Goal: Information Seeking & Learning: Find specific fact

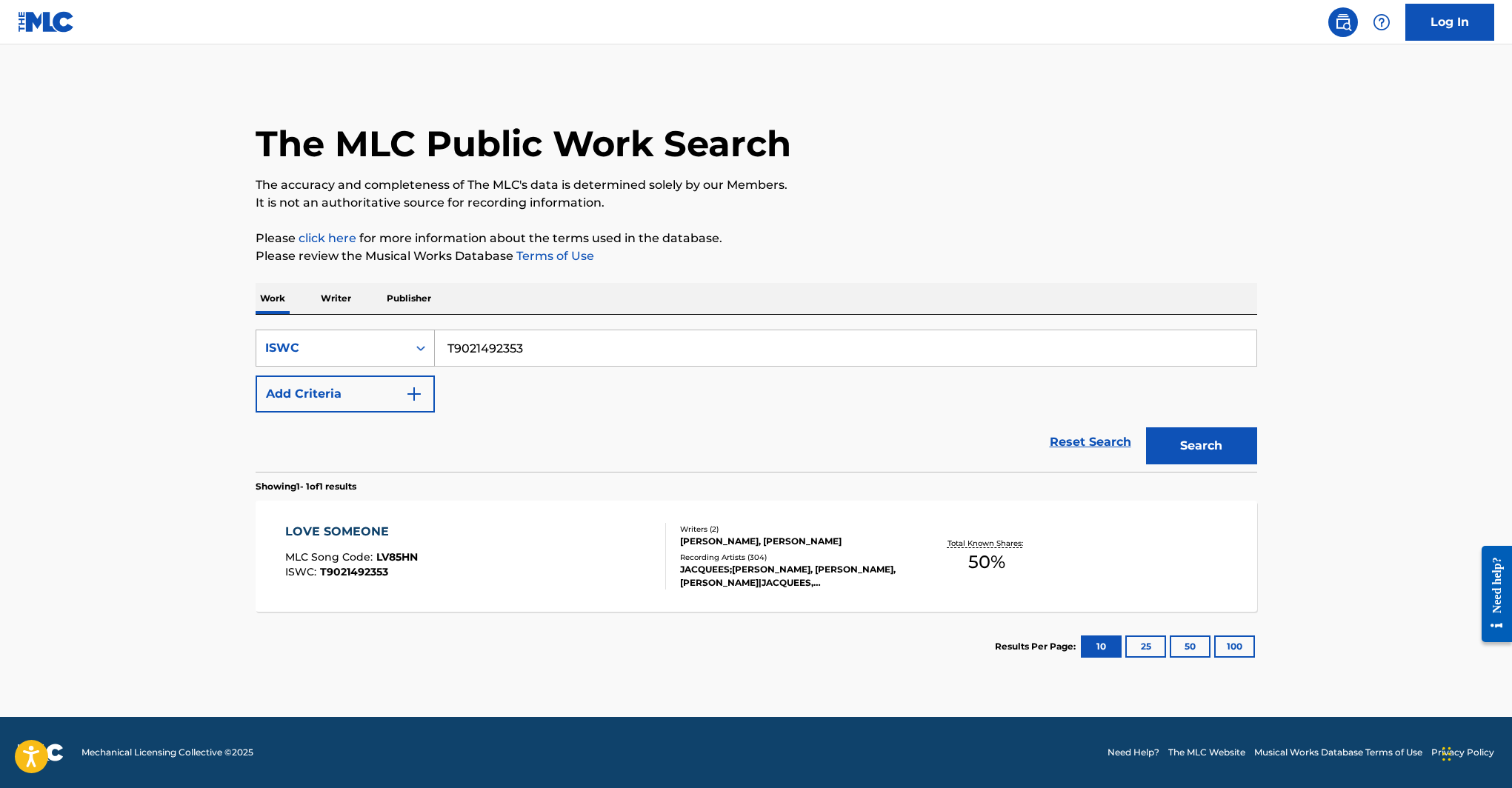
click at [363, 355] on div "ISWC" at bounding box center [331, 348] width 134 height 18
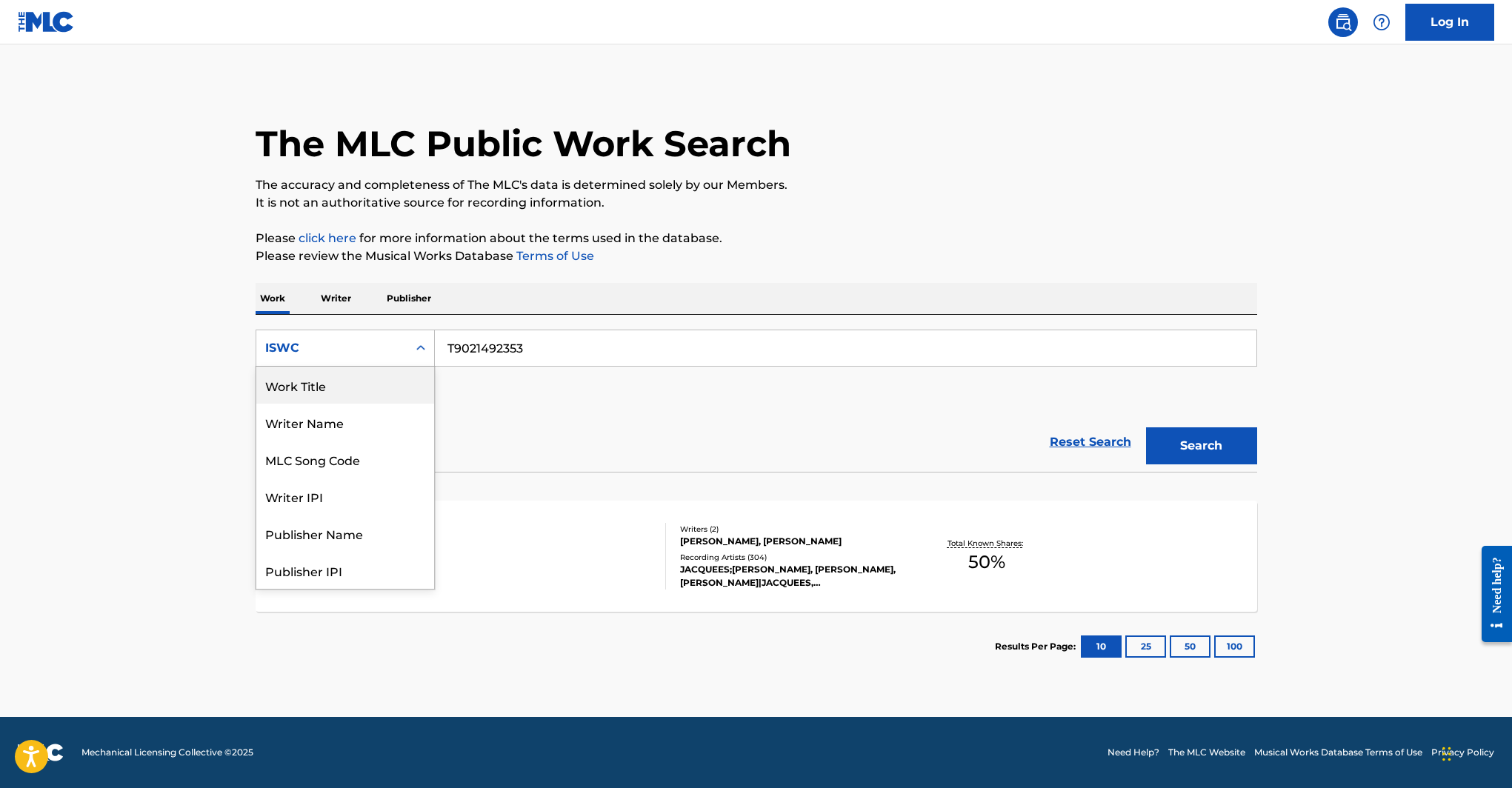
click at [321, 387] on div "Work Title" at bounding box center [345, 385] width 177 height 37
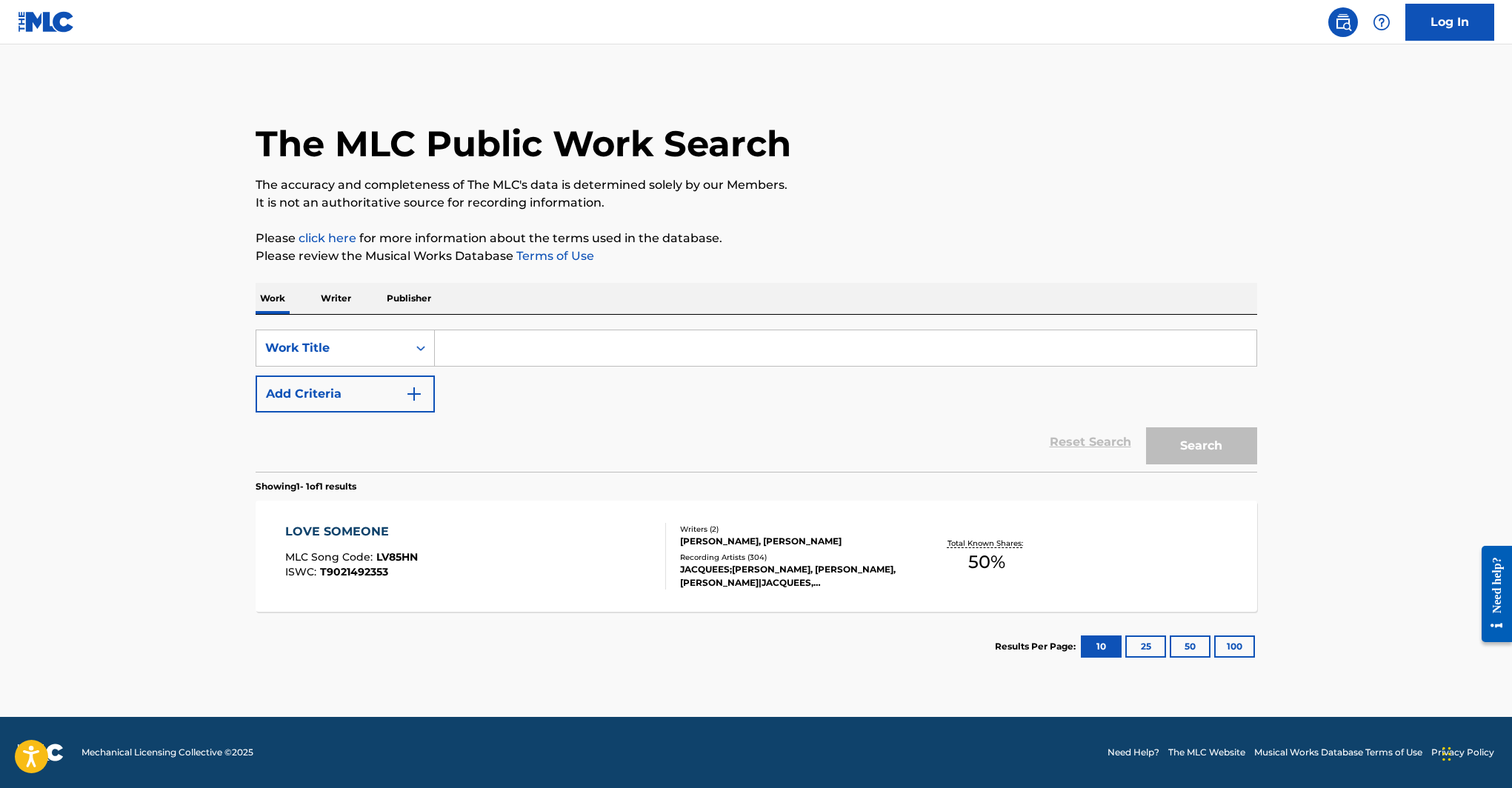
click at [584, 341] on input "Search Form" at bounding box center [845, 348] width 822 height 35
paste input "AFRICA BOUND"
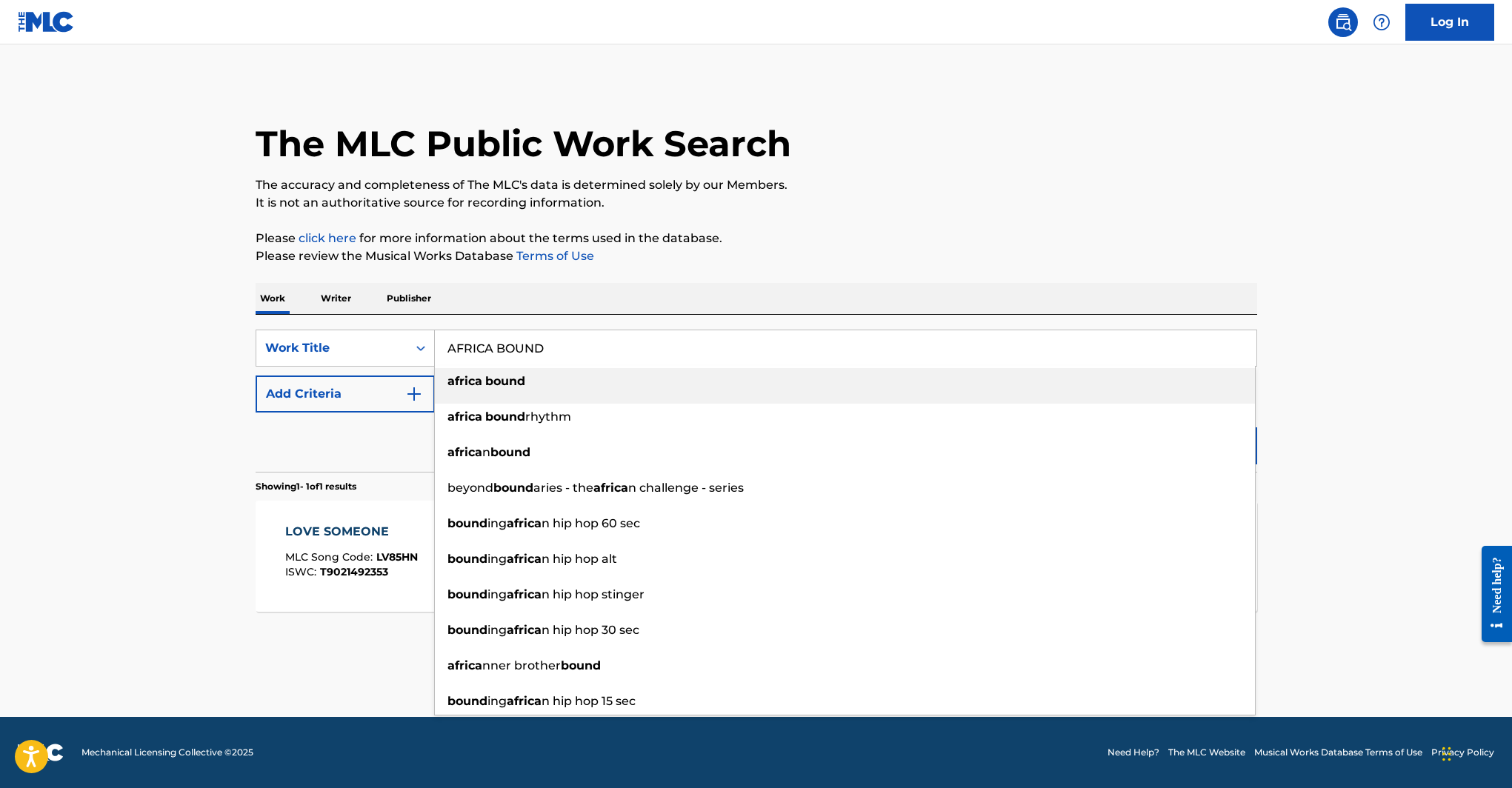
click at [532, 389] on div "africa bound" at bounding box center [844, 381] width 820 height 27
type input "africa bound"
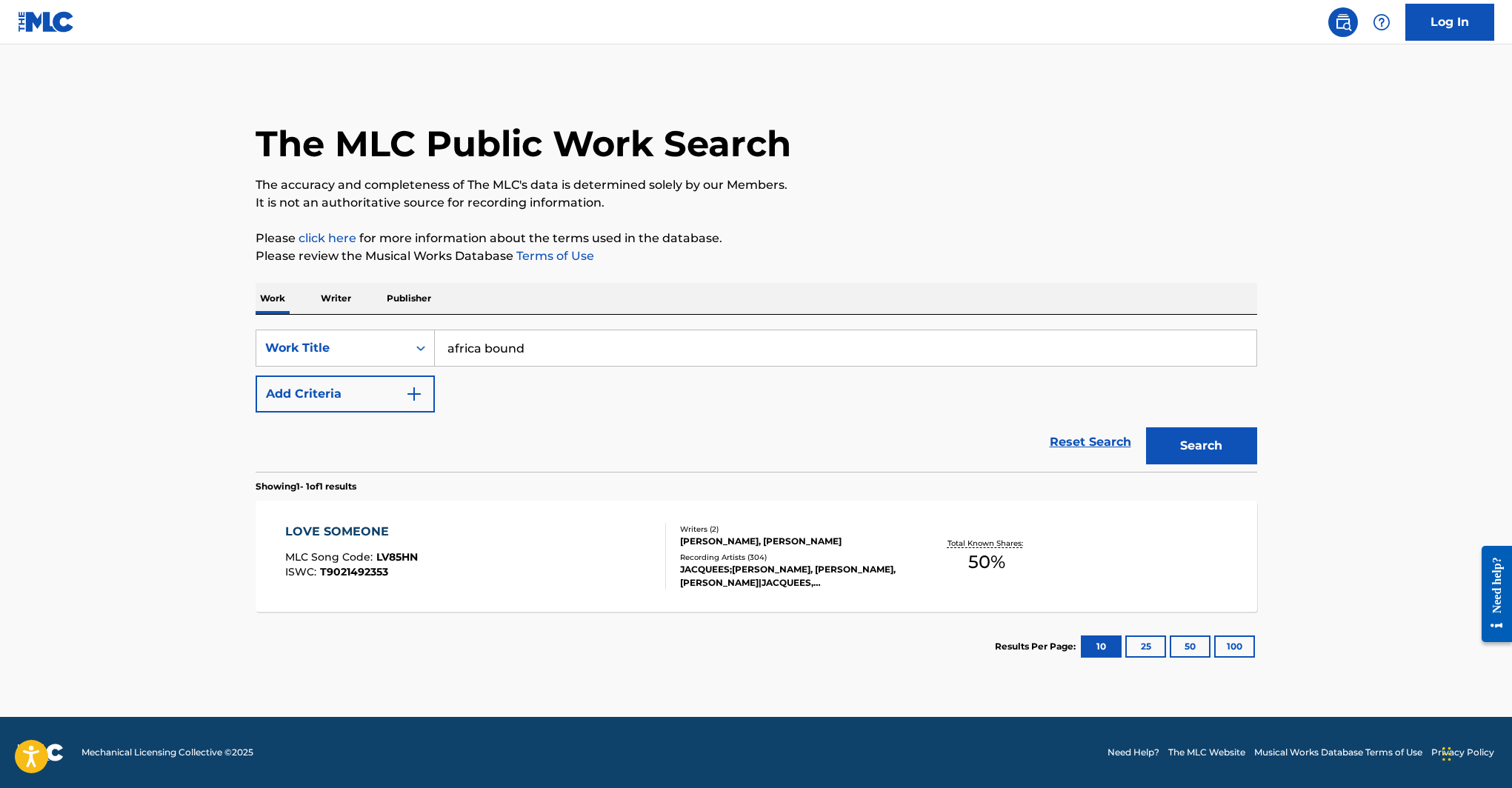
click at [1203, 441] on button "Search" at bounding box center [1202, 446] width 111 height 37
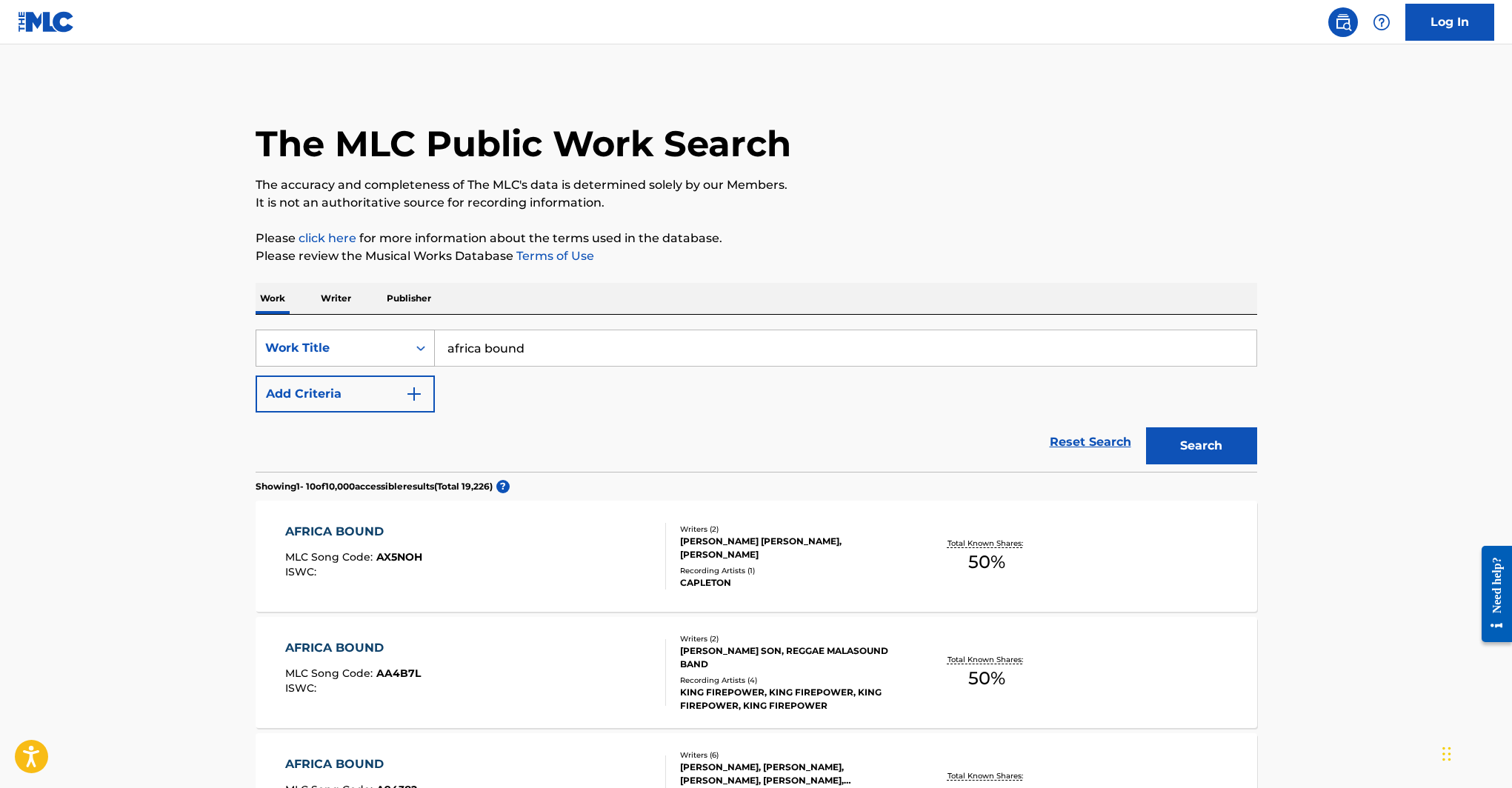
click at [328, 351] on div "Work Title" at bounding box center [331, 348] width 134 height 18
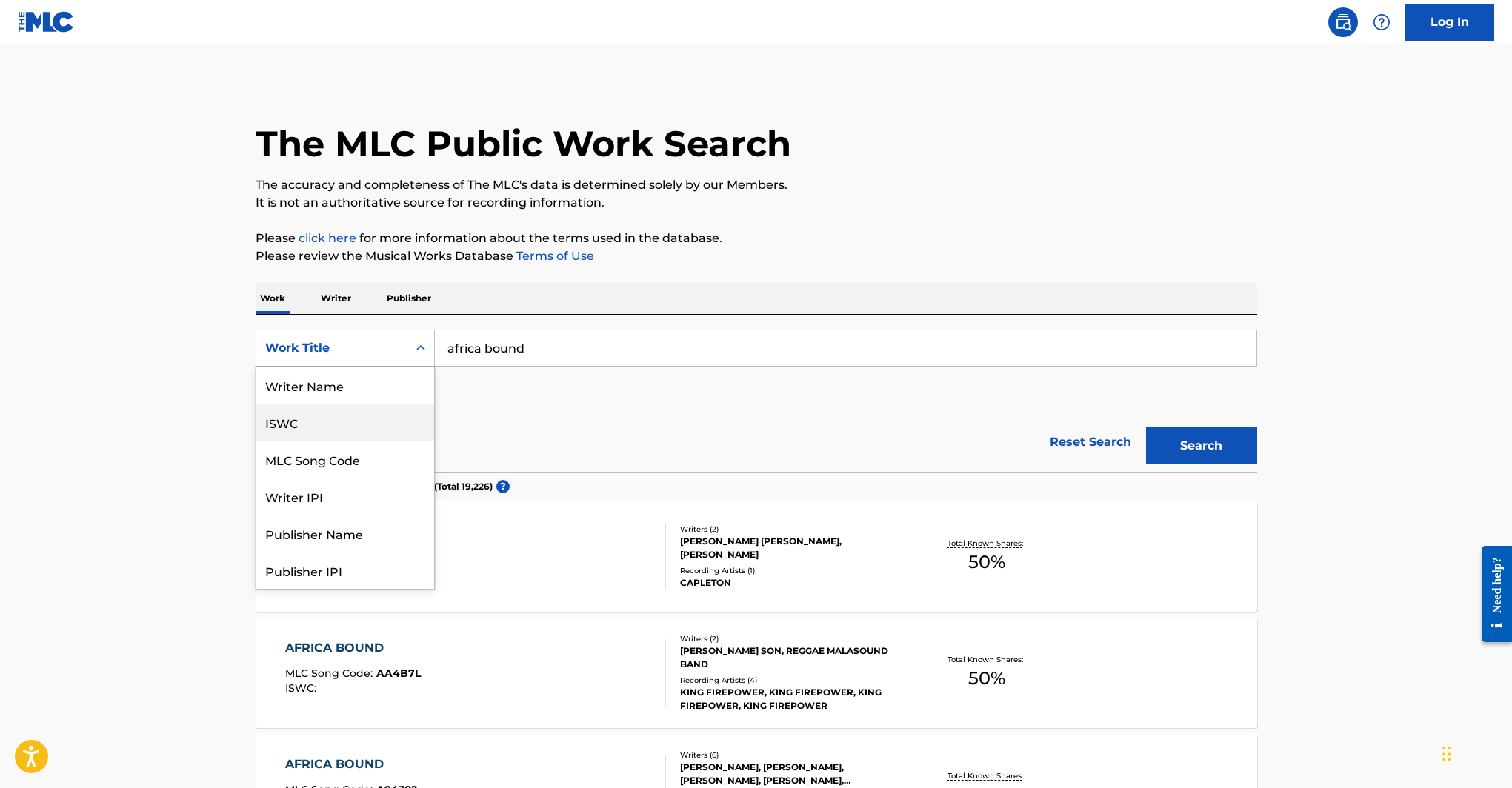
click at [305, 428] on div "ISWC" at bounding box center [345, 421] width 177 height 37
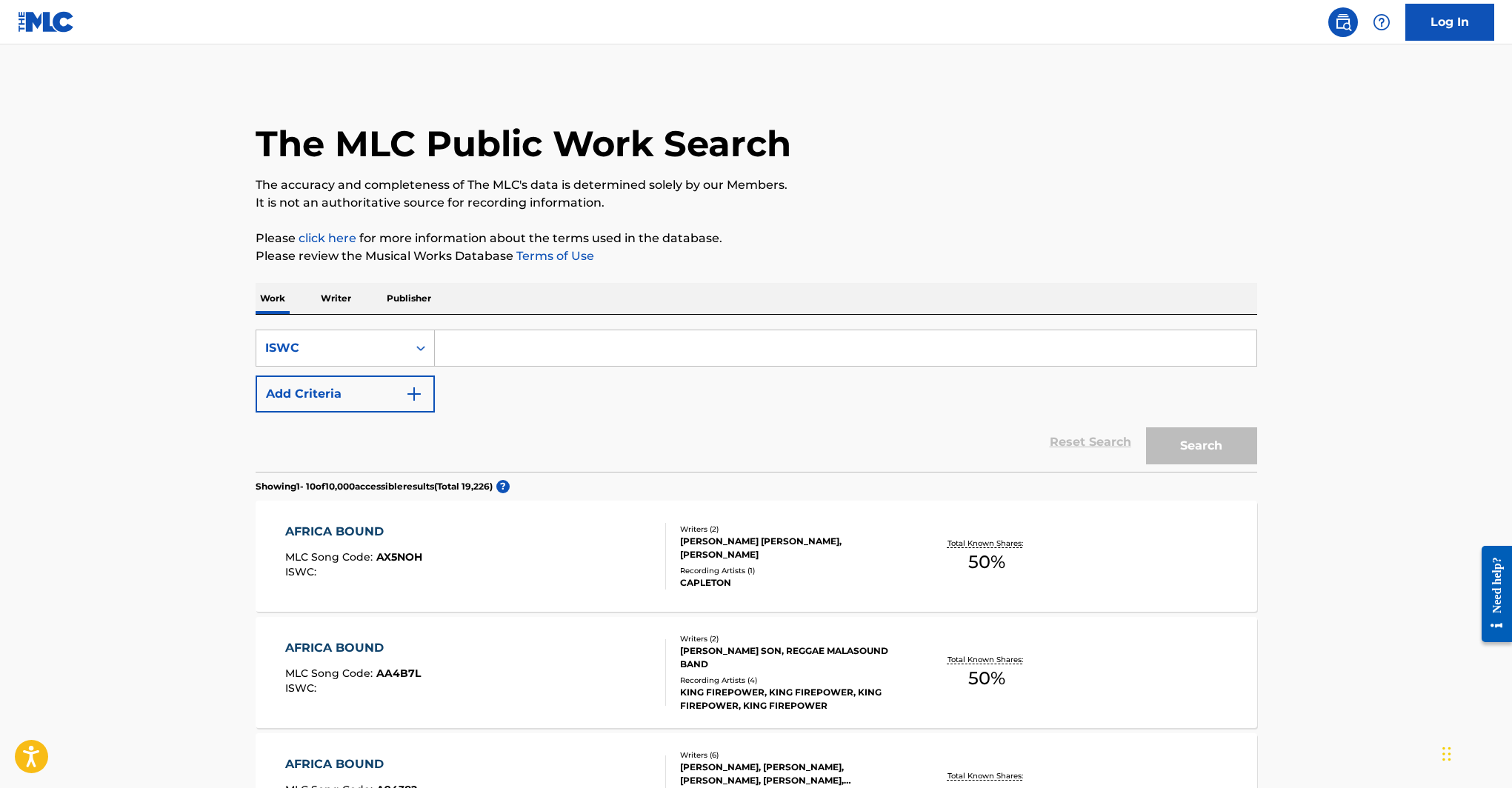
click at [595, 357] on input "Search Form" at bounding box center [845, 348] width 822 height 35
paste input "T9160518569"
type input "T9160518569"
click at [1224, 449] on button "Search" at bounding box center [1202, 446] width 111 height 37
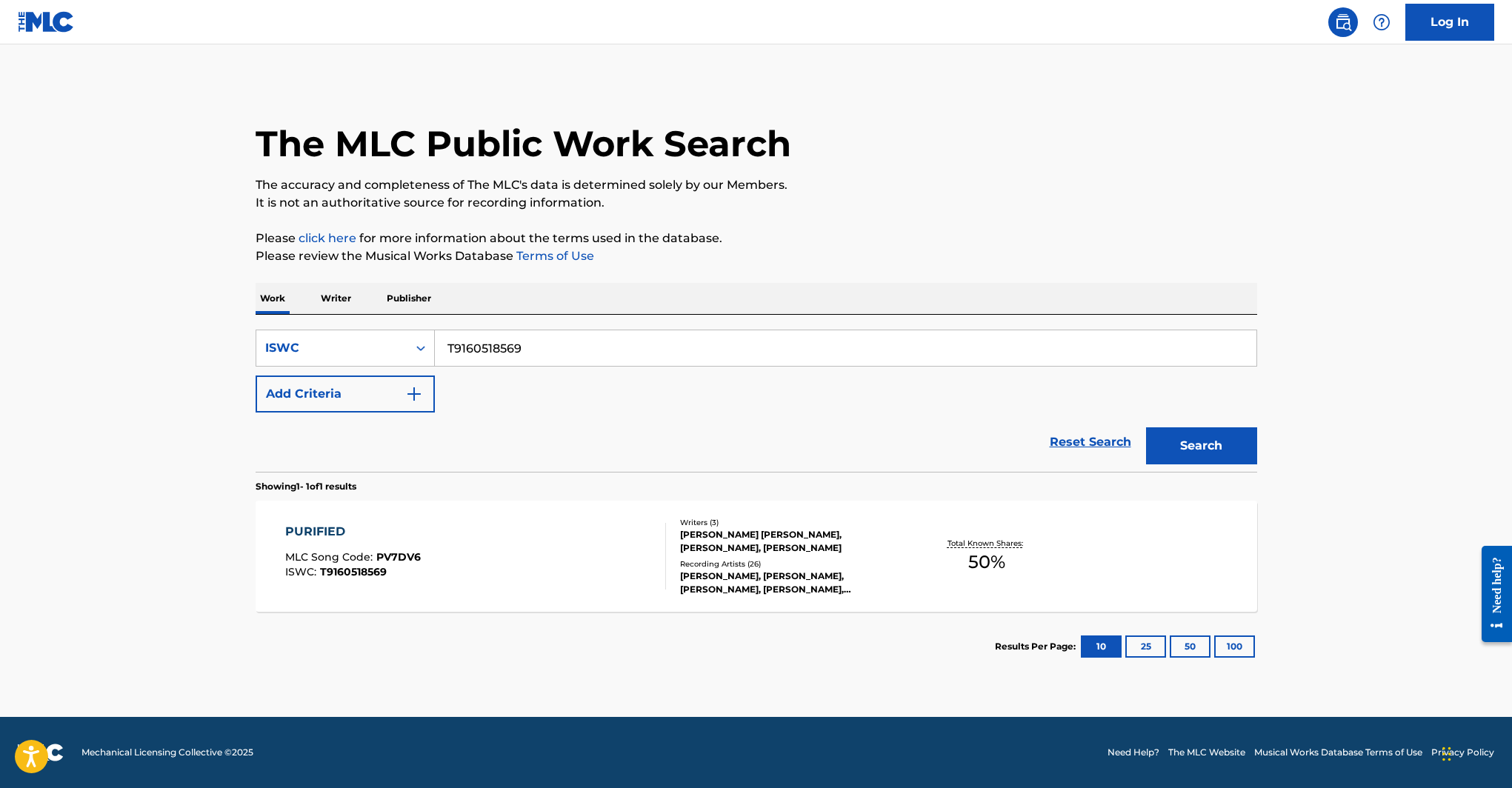
click at [321, 525] on div "PURIFIED" at bounding box center [353, 532] width 135 height 18
click at [500, 346] on input "T9160518569" at bounding box center [845, 348] width 822 height 35
paste input "20252"
type input "T9160520252"
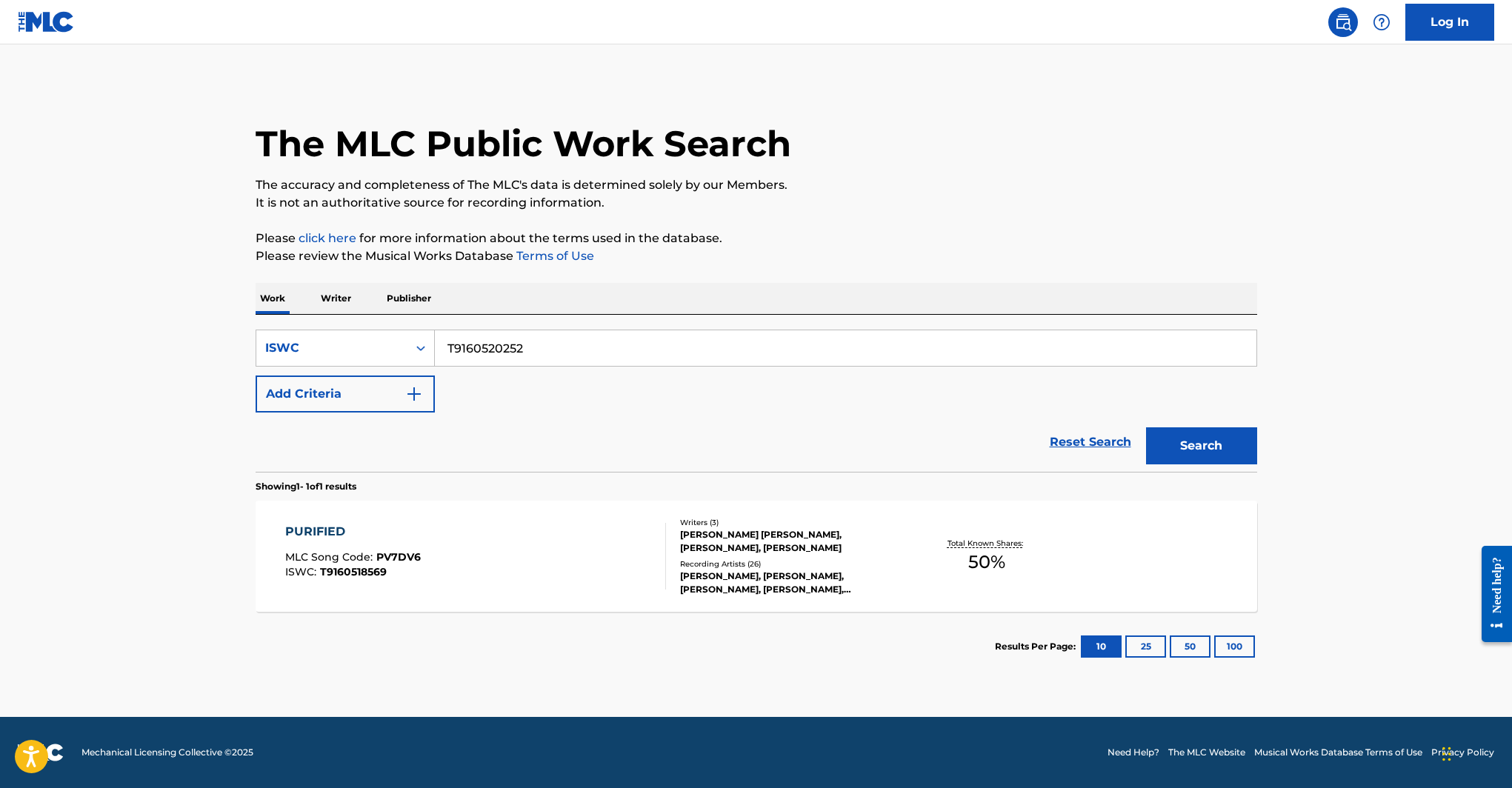
click at [1146, 428] on button "Search" at bounding box center [1202, 446] width 111 height 37
click at [324, 533] on div "CHAMPION [PERSON_NAME]" at bounding box center [379, 532] width 188 height 18
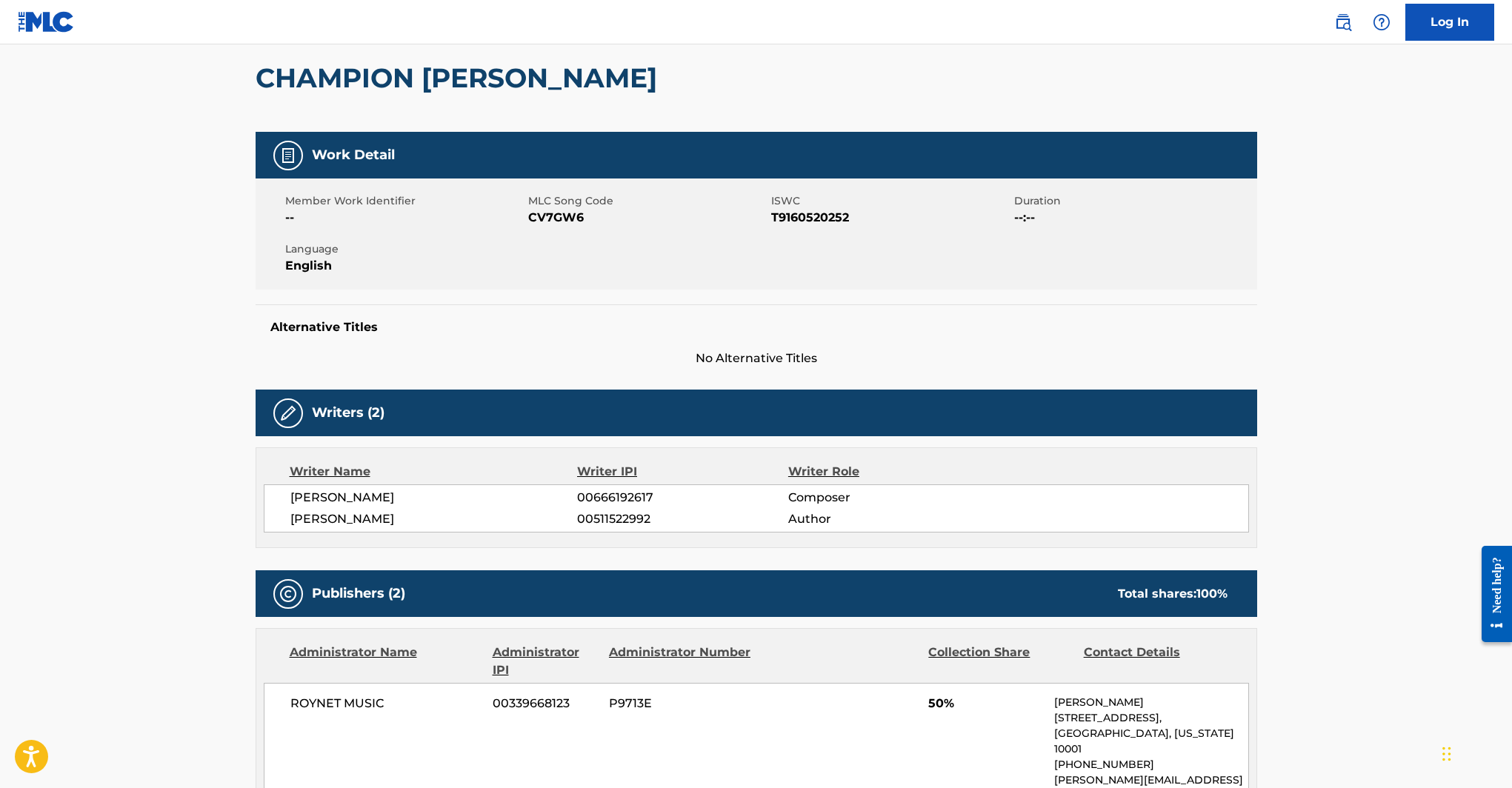
scroll to position [134, 0]
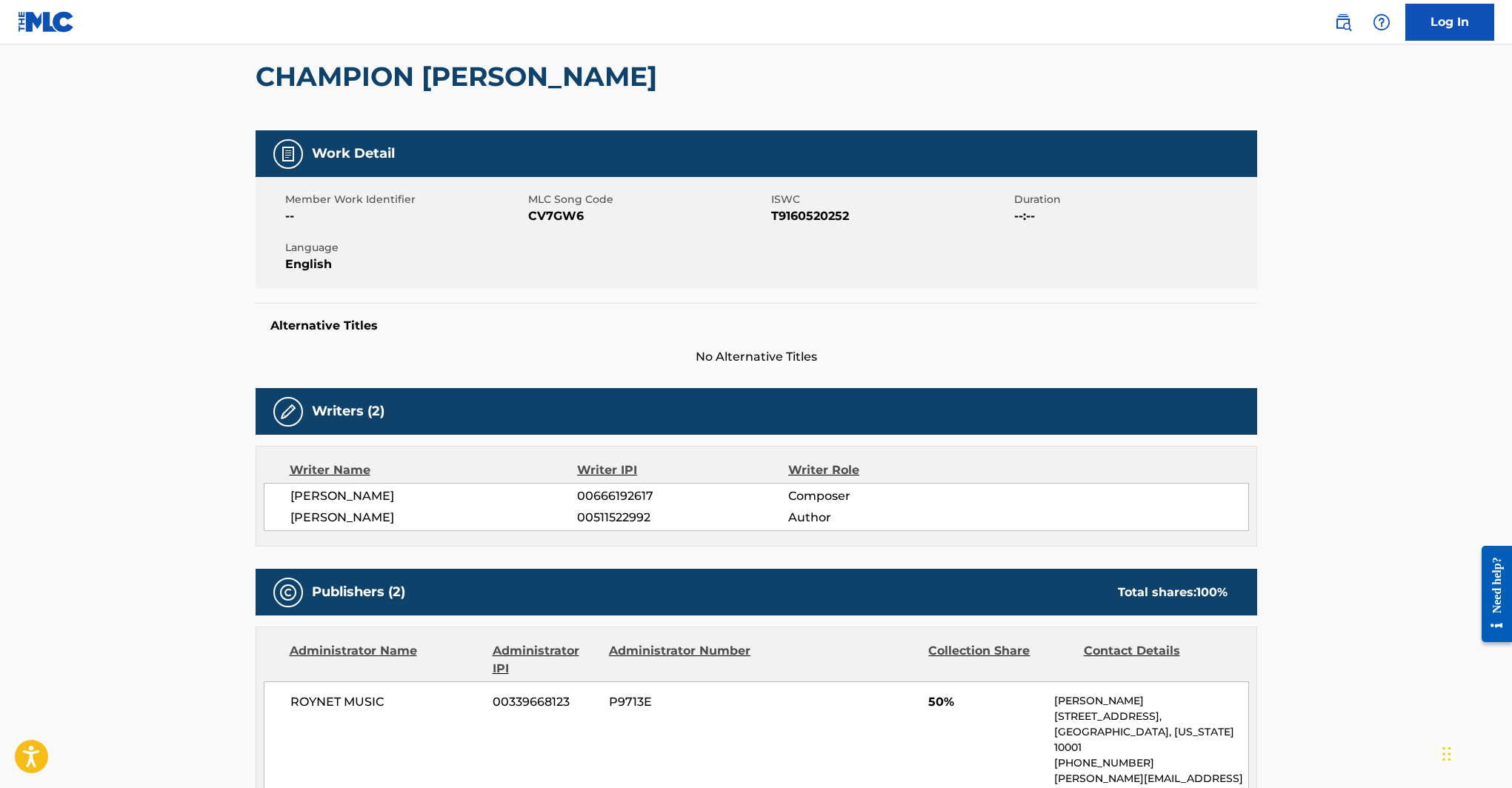
drag, startPoint x: 292, startPoint y: 500, endPoint x: 439, endPoint y: 497, distance: 147.0
click at [439, 497] on span "[PERSON_NAME]" at bounding box center [434, 496] width 288 height 18
copy span "[PERSON_NAME]"
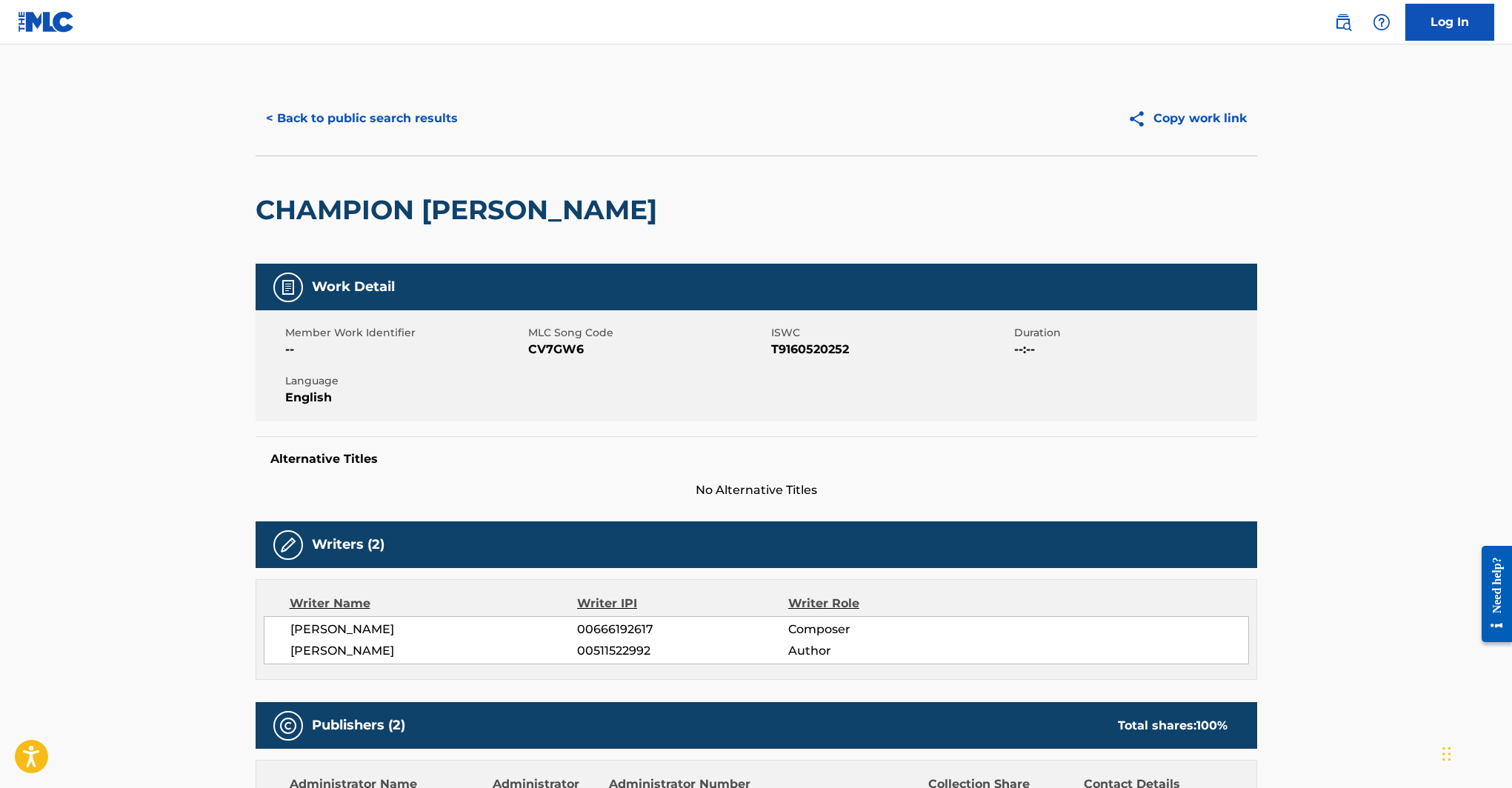
click at [267, 120] on button "< Back to public search results" at bounding box center [362, 118] width 213 height 37
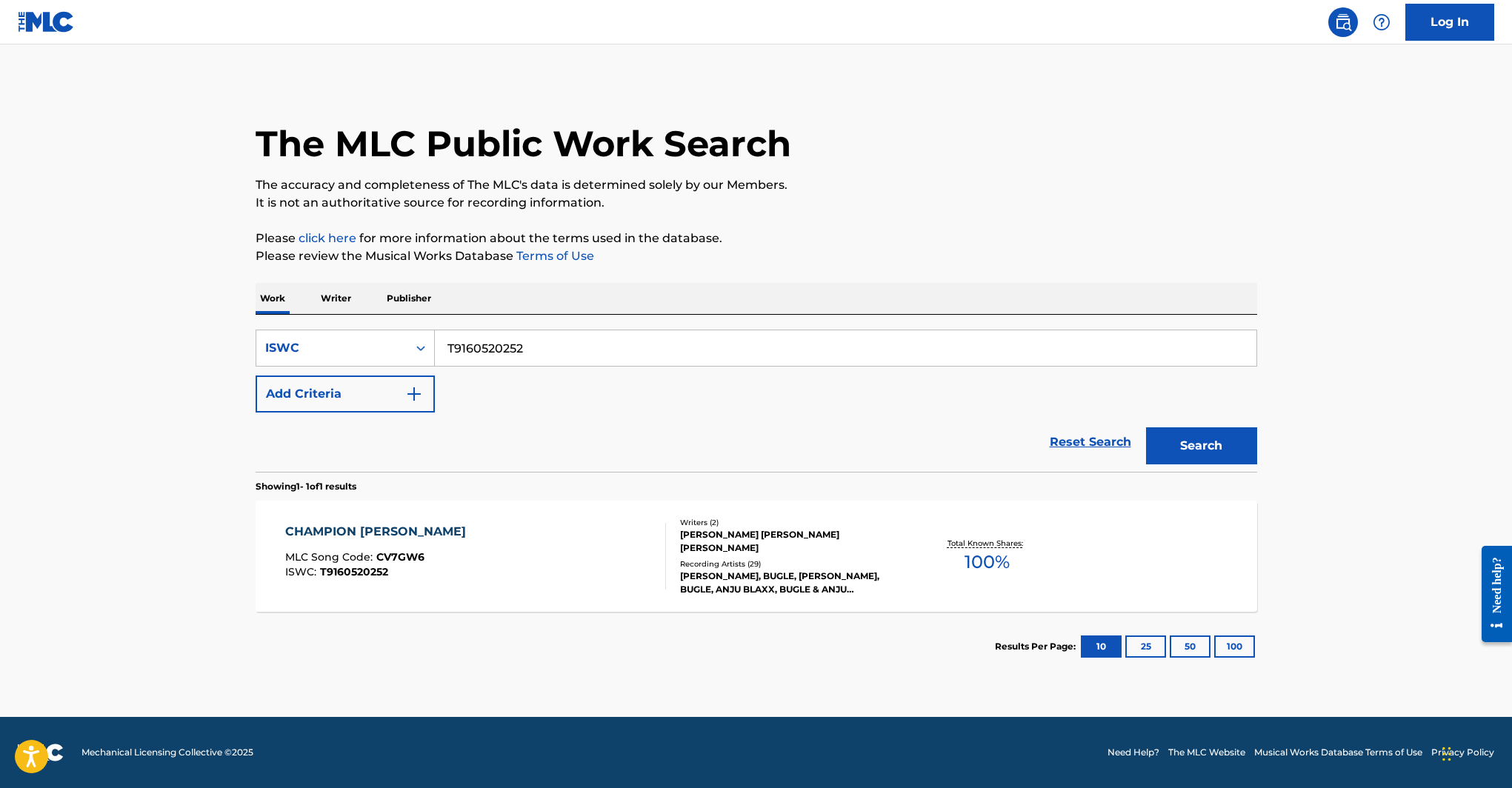
click at [352, 529] on div "CHAMPION [PERSON_NAME]" at bounding box center [379, 532] width 188 height 18
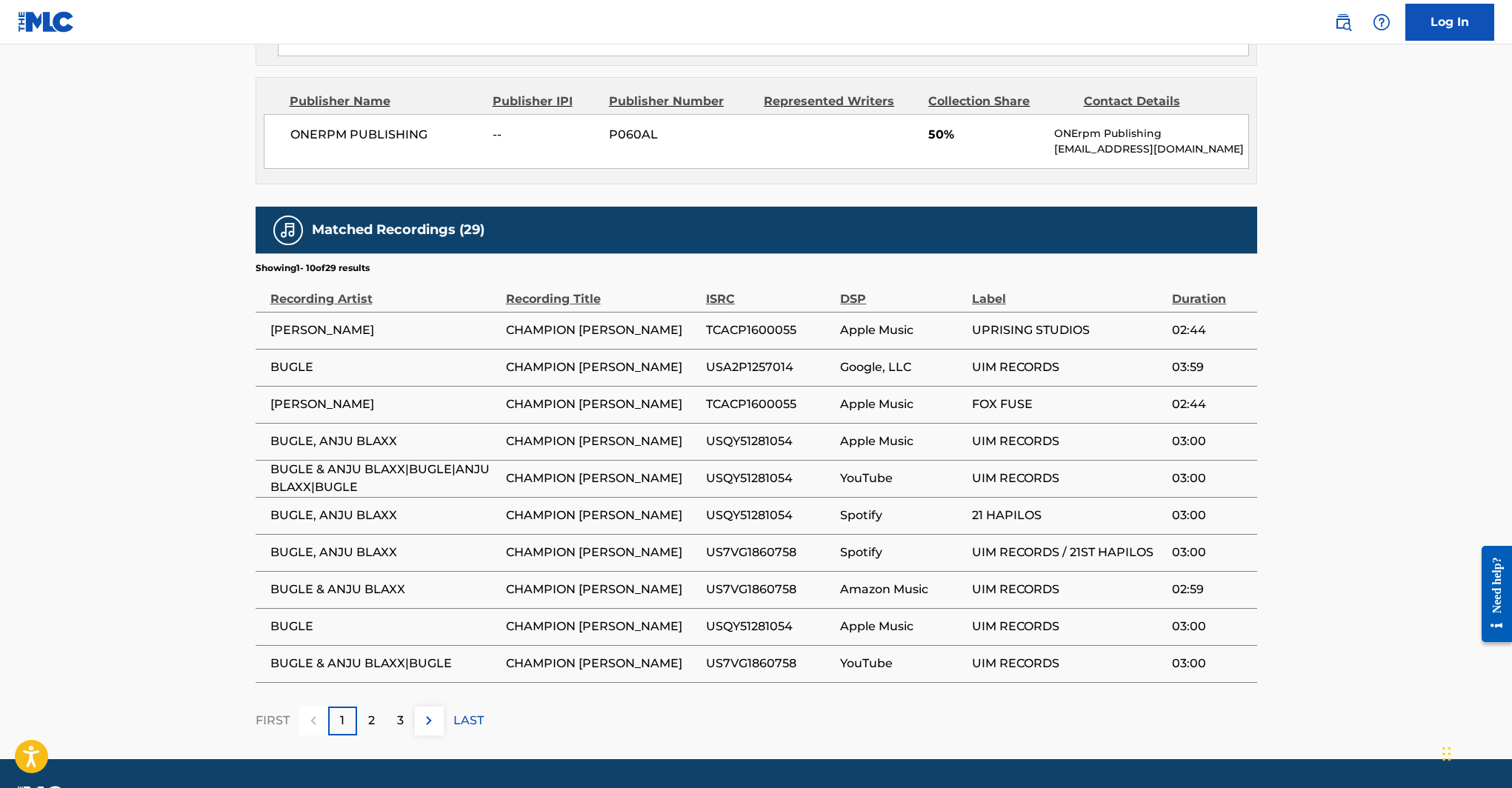
scroll to position [985, 0]
